Goal: Information Seeking & Learning: Find specific page/section

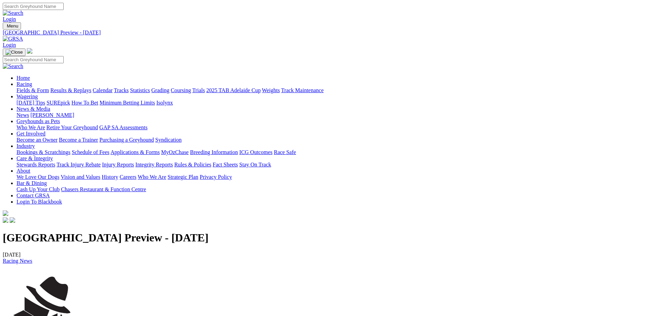
click at [173, 162] on link "Integrity Reports" at bounding box center [153, 165] width 37 height 6
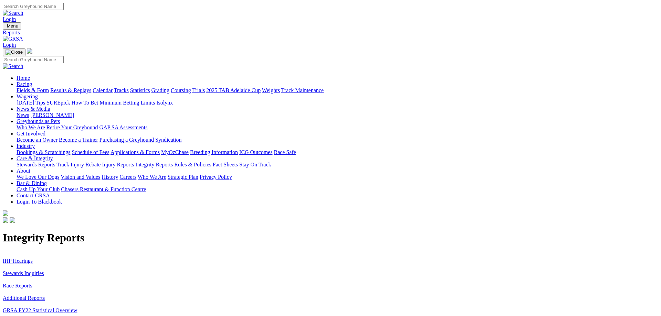
click at [33, 258] on link "IHP Hearings" at bounding box center [18, 261] width 30 height 6
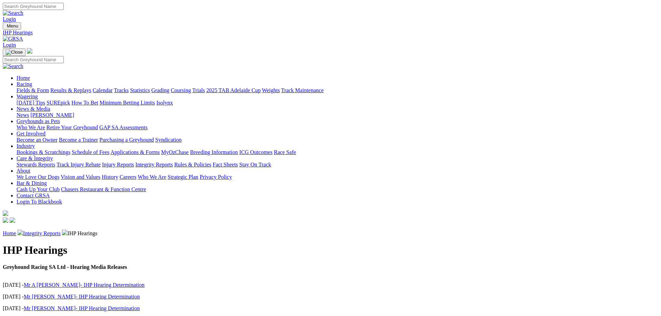
click at [61, 230] on link "Integrity Reports" at bounding box center [41, 233] width 37 height 6
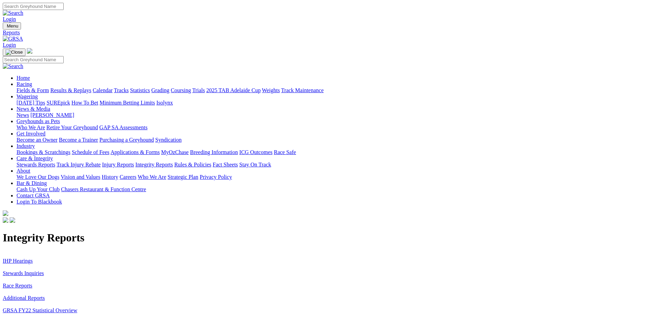
click at [44, 270] on link "Stewards Inquiries" at bounding box center [23, 273] width 41 height 6
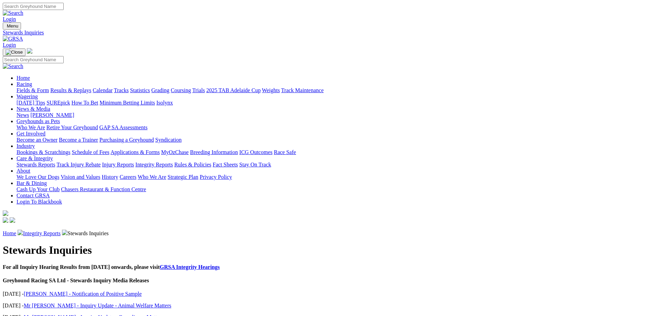
click at [142, 291] on link "[PERSON_NAME] - Notification of Positive Sample" at bounding box center [83, 294] width 118 height 6
